Goal: Task Accomplishment & Management: Use online tool/utility

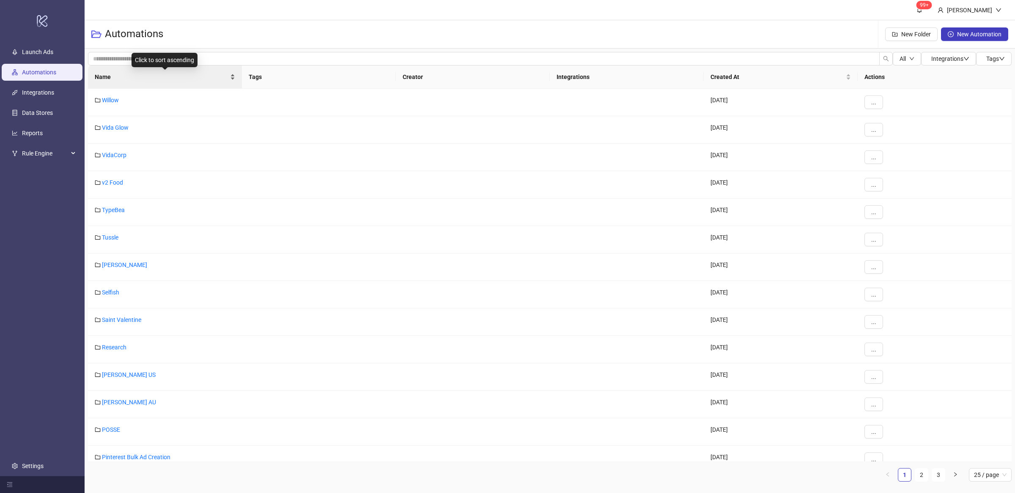
click at [233, 79] on div "Name" at bounding box center [165, 76] width 140 height 9
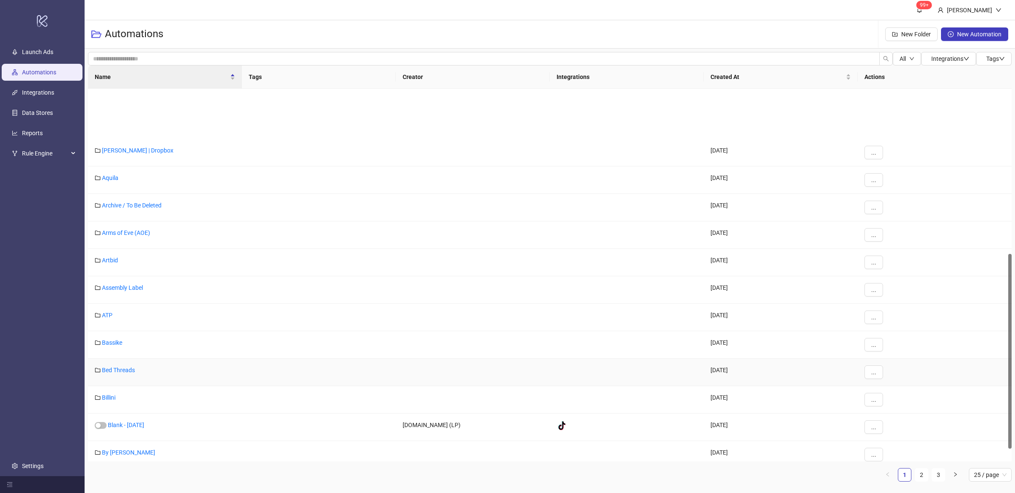
scroll to position [315, 0]
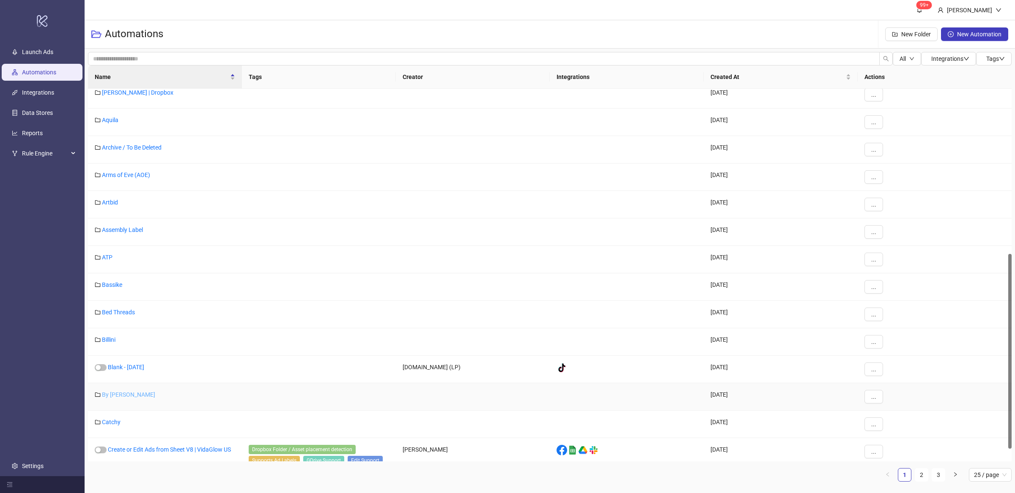
click at [124, 398] on link "By [PERSON_NAME]" at bounding box center [128, 394] width 53 height 7
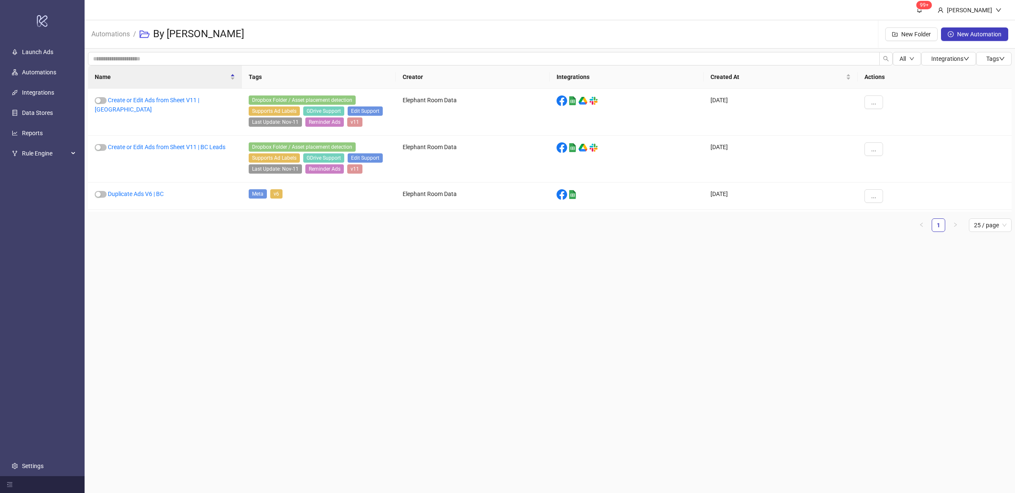
click at [406, 380] on main "99+ [PERSON_NAME] Automations / By [PERSON_NAME] Folder New Automation All Inte…" at bounding box center [550, 246] width 930 height 493
click at [193, 100] on link "Create or Edit Ads from Sheet V11 | [GEOGRAPHIC_DATA]" at bounding box center [147, 105] width 104 height 16
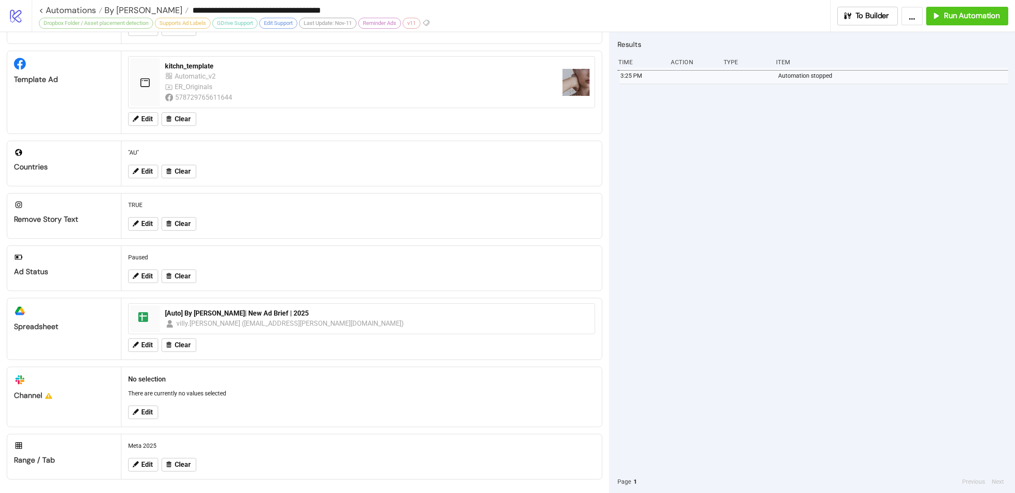
scroll to position [156, 0]
click at [969, 13] on span "Run Automation" at bounding box center [972, 16] width 56 height 10
click at [952, 17] on span "Run Automation" at bounding box center [972, 16] width 56 height 10
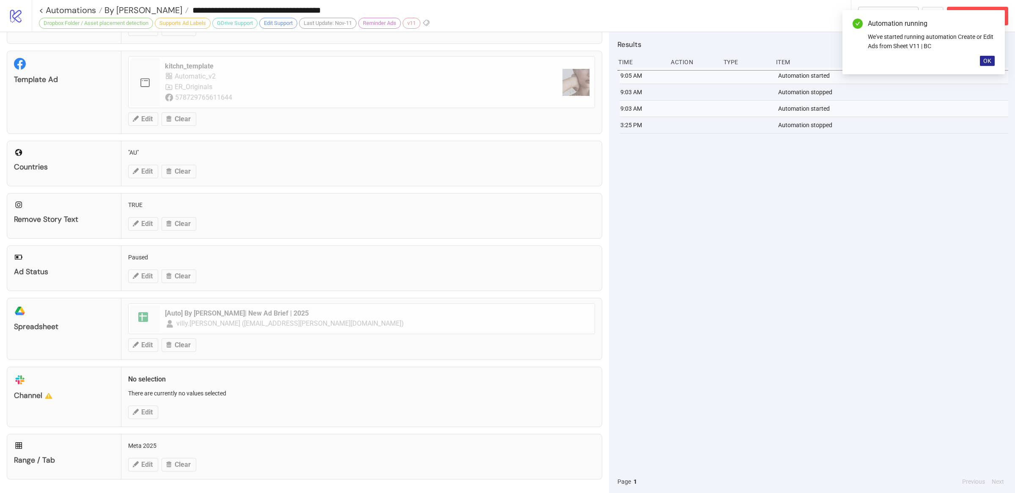
click at [987, 60] on span "OK" at bounding box center [987, 60] width 8 height 7
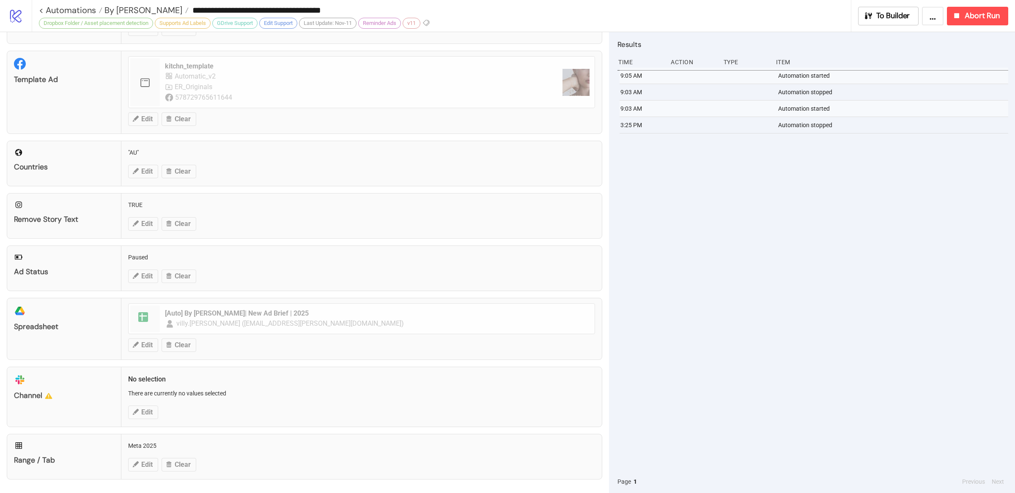
click at [855, 260] on div "9:05 AM Automation started 9:03 AM Automation stopped 9:03 AM Automation starte…" at bounding box center [812, 269] width 391 height 403
